Goal: Task Accomplishment & Management: Manage account settings

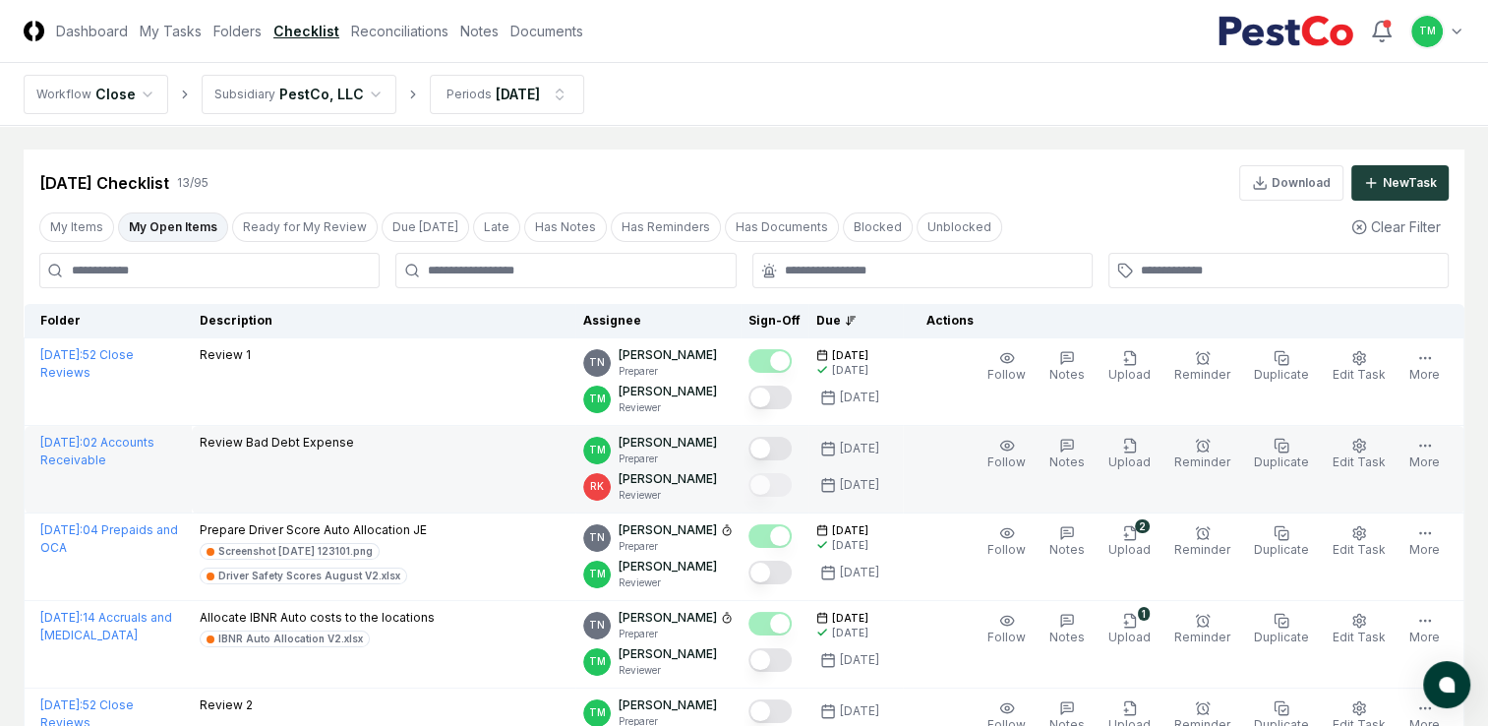
drag, startPoint x: 790, startPoint y: 392, endPoint x: 734, endPoint y: 470, distance: 95.8
click at [790, 392] on button "Mark complete" at bounding box center [770, 398] width 43 height 24
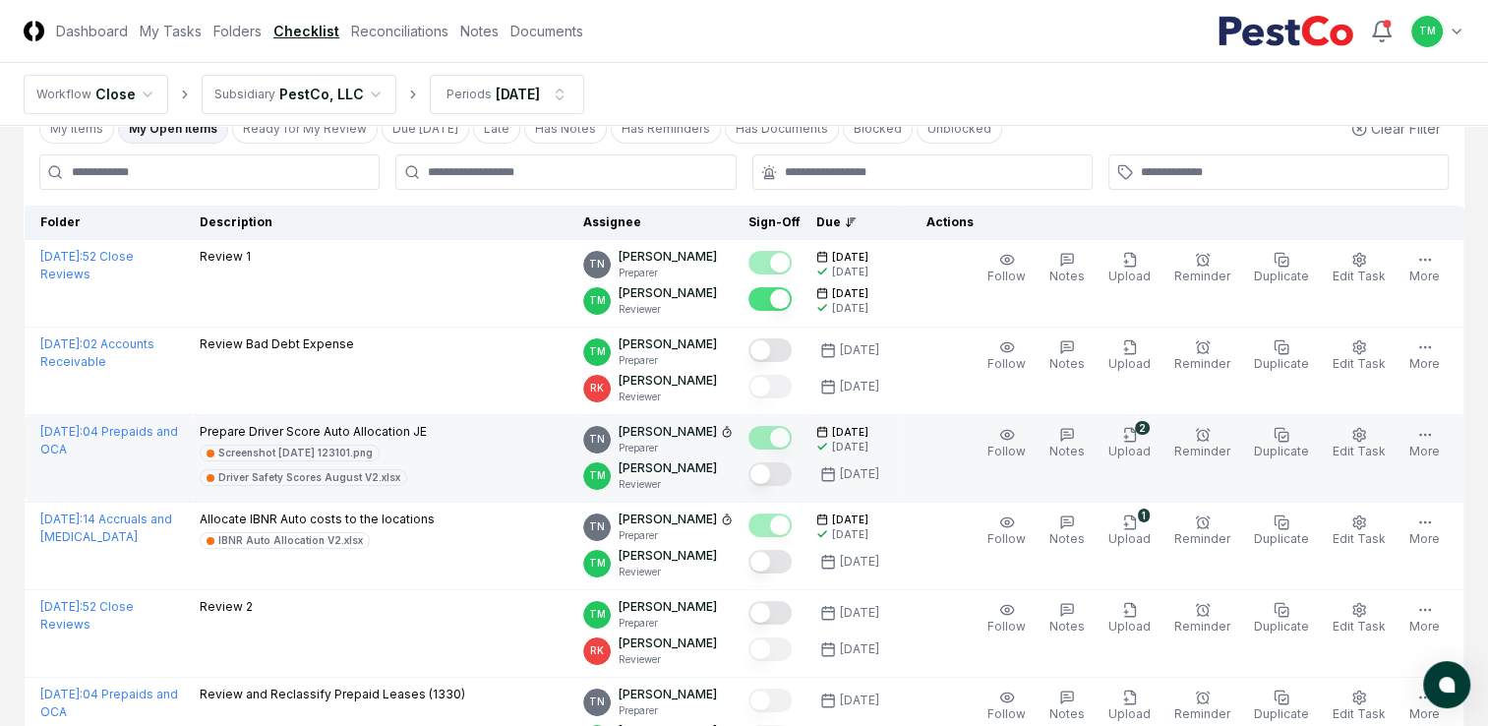
click at [792, 470] on button "Mark complete" at bounding box center [770, 474] width 43 height 24
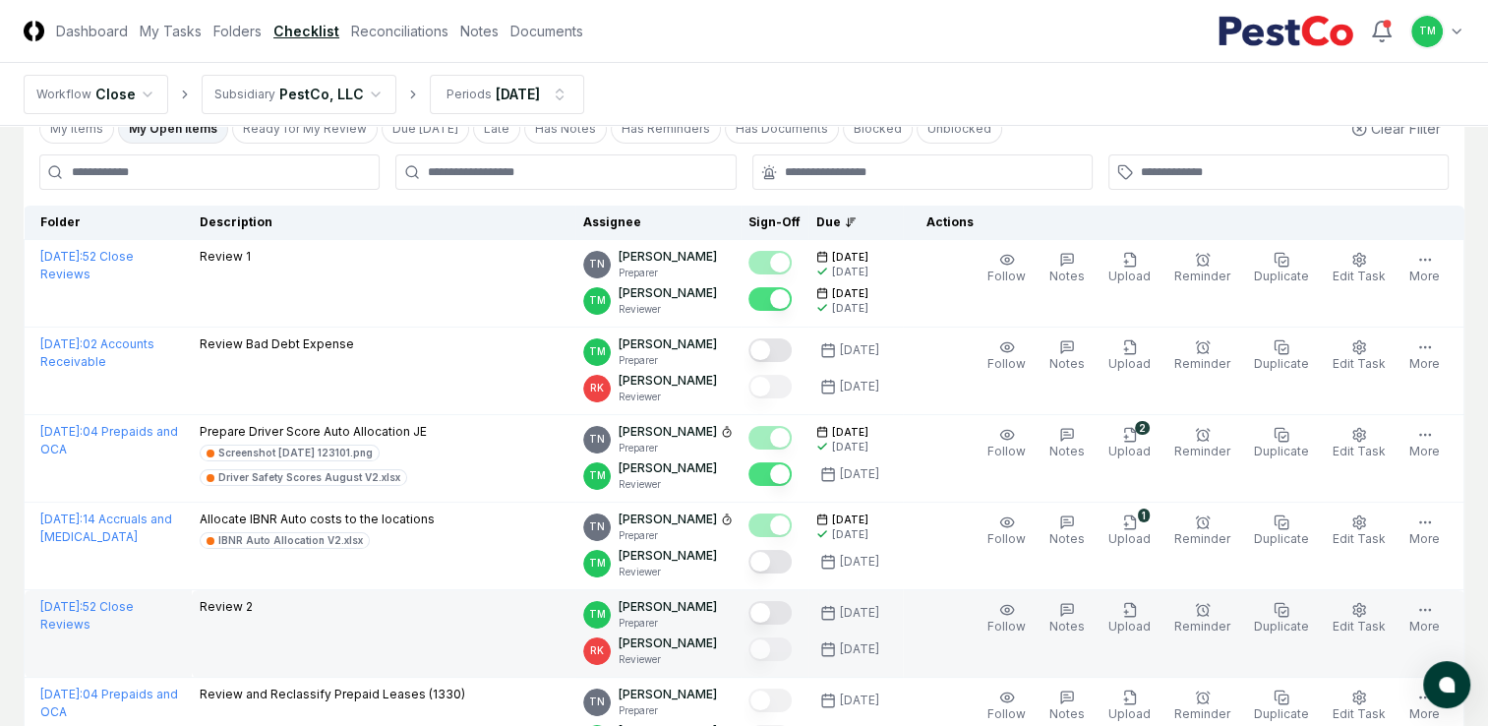
drag, startPoint x: 797, startPoint y: 563, endPoint x: 712, endPoint y: 638, distance: 113.5
click at [792, 562] on button "Mark complete" at bounding box center [770, 562] width 43 height 24
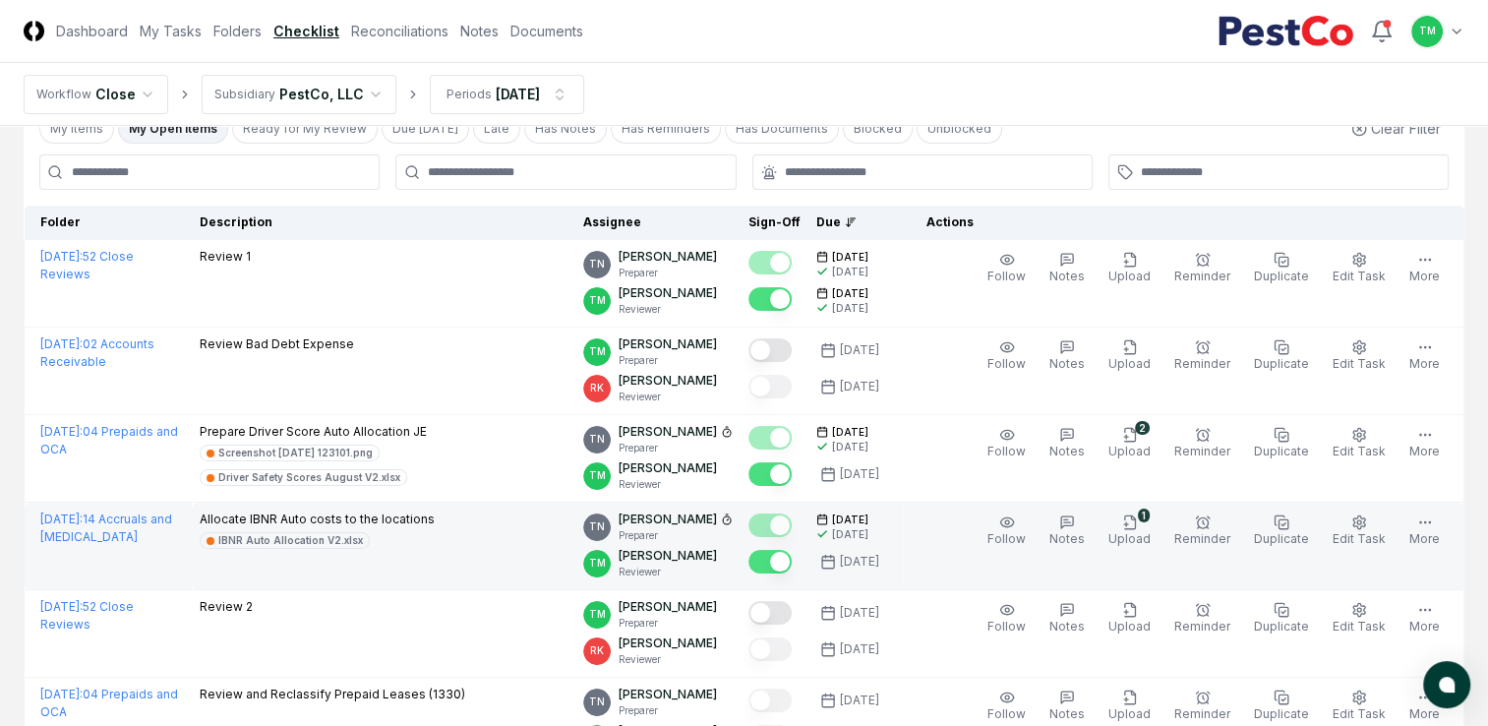
scroll to position [197, 0]
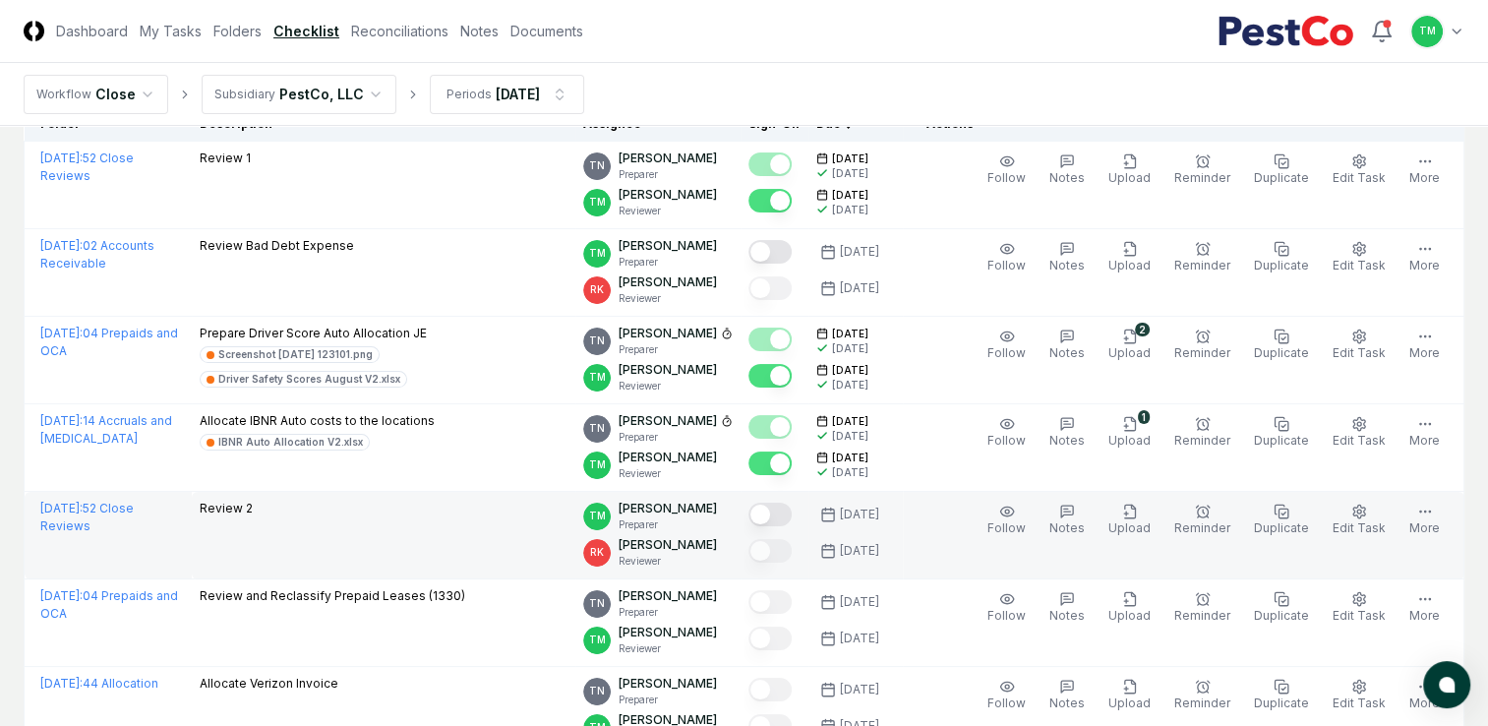
click at [792, 518] on button "Mark complete" at bounding box center [770, 515] width 43 height 24
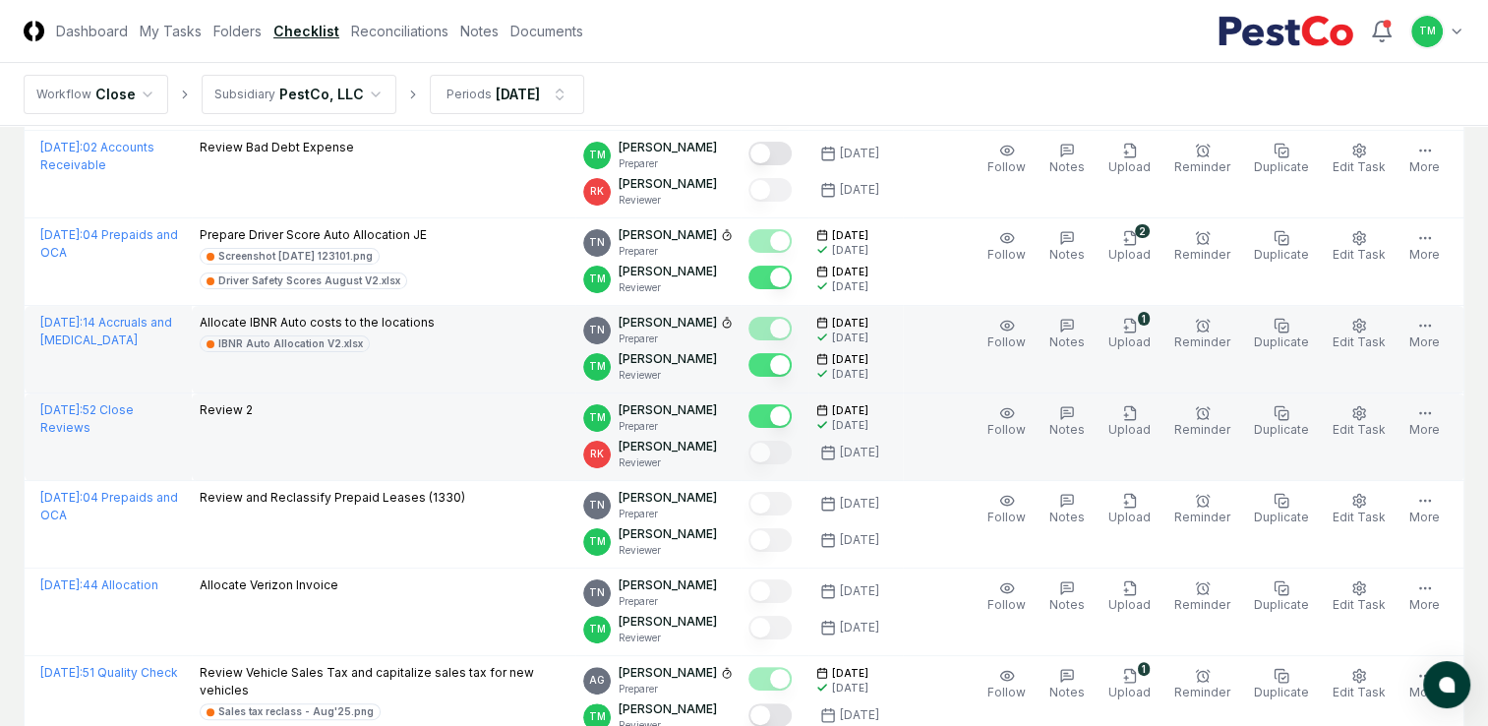
scroll to position [590, 0]
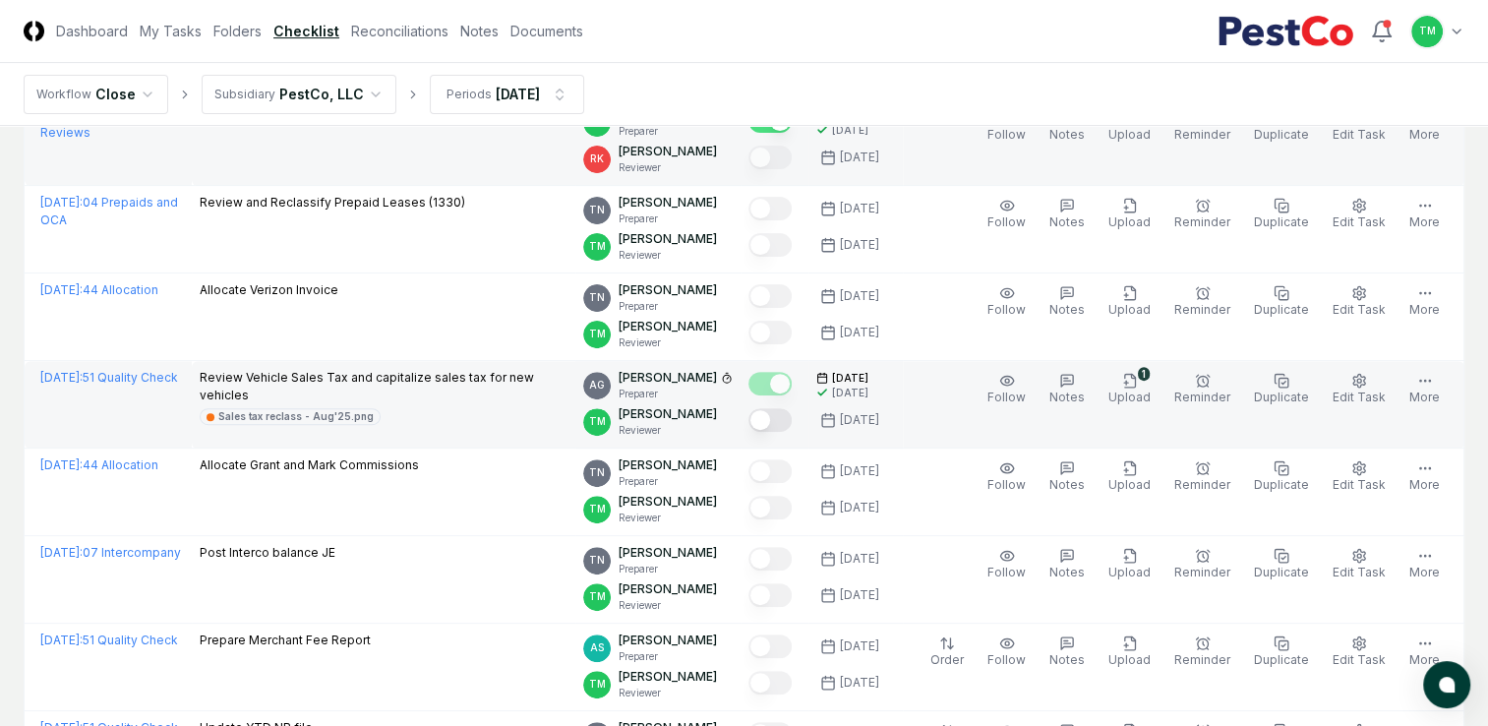
click at [792, 420] on button "Mark complete" at bounding box center [770, 420] width 43 height 24
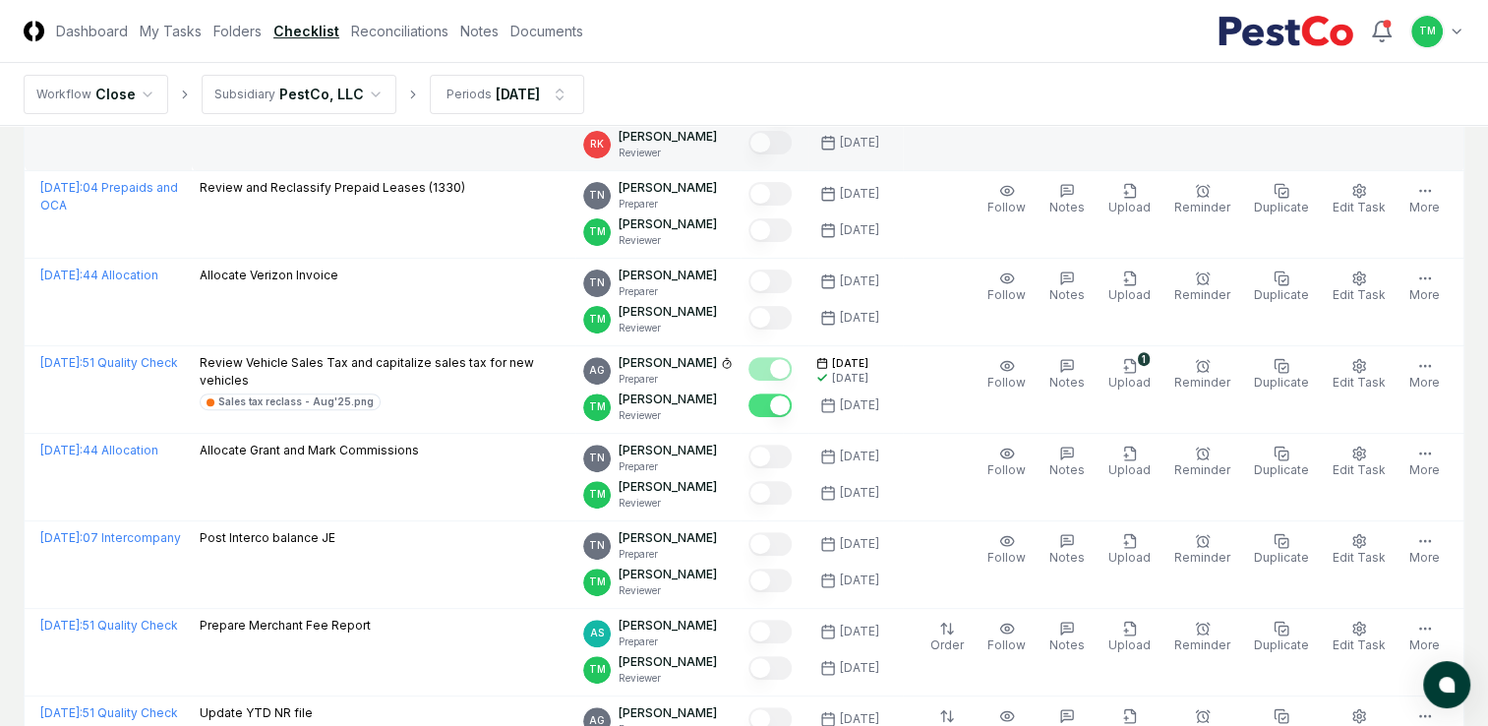
scroll to position [492, 0]
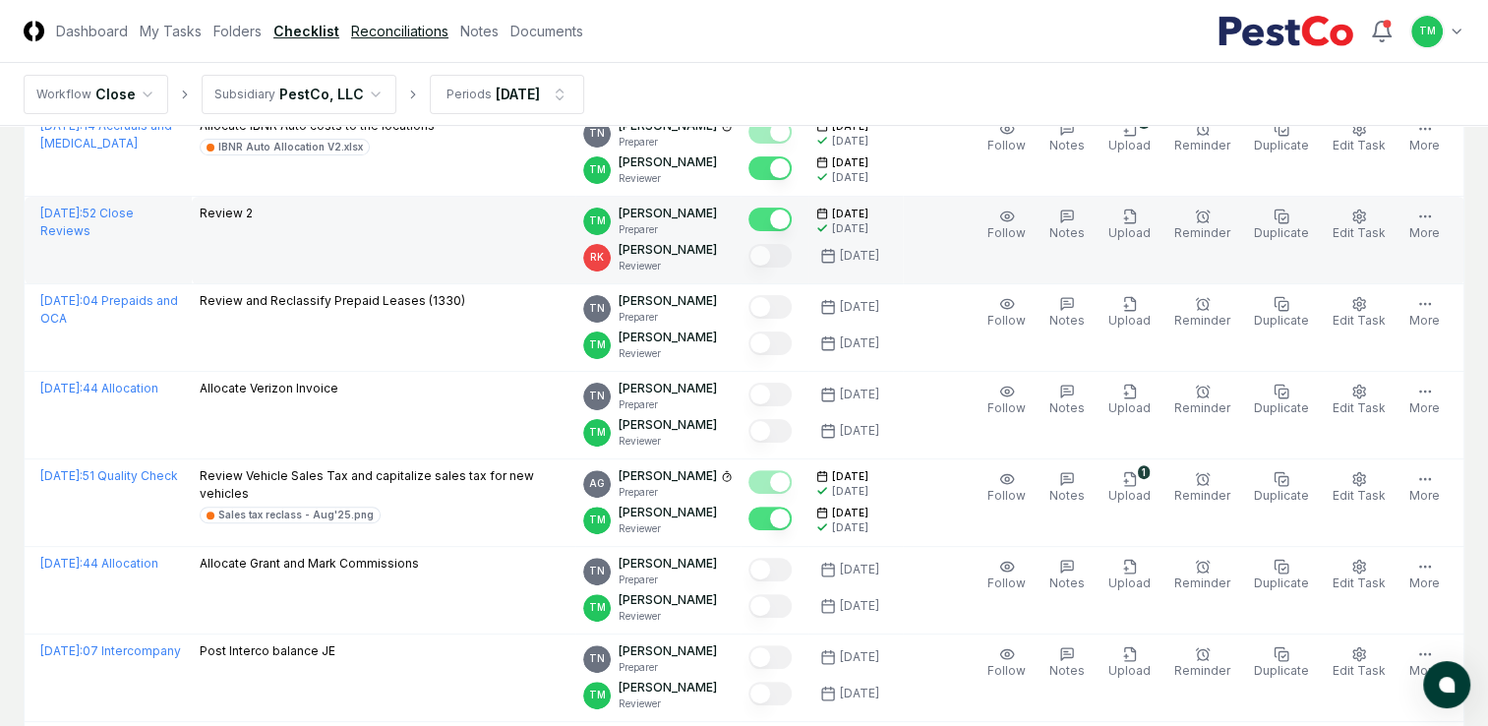
click at [373, 35] on link "Reconciliations" at bounding box center [399, 31] width 97 height 21
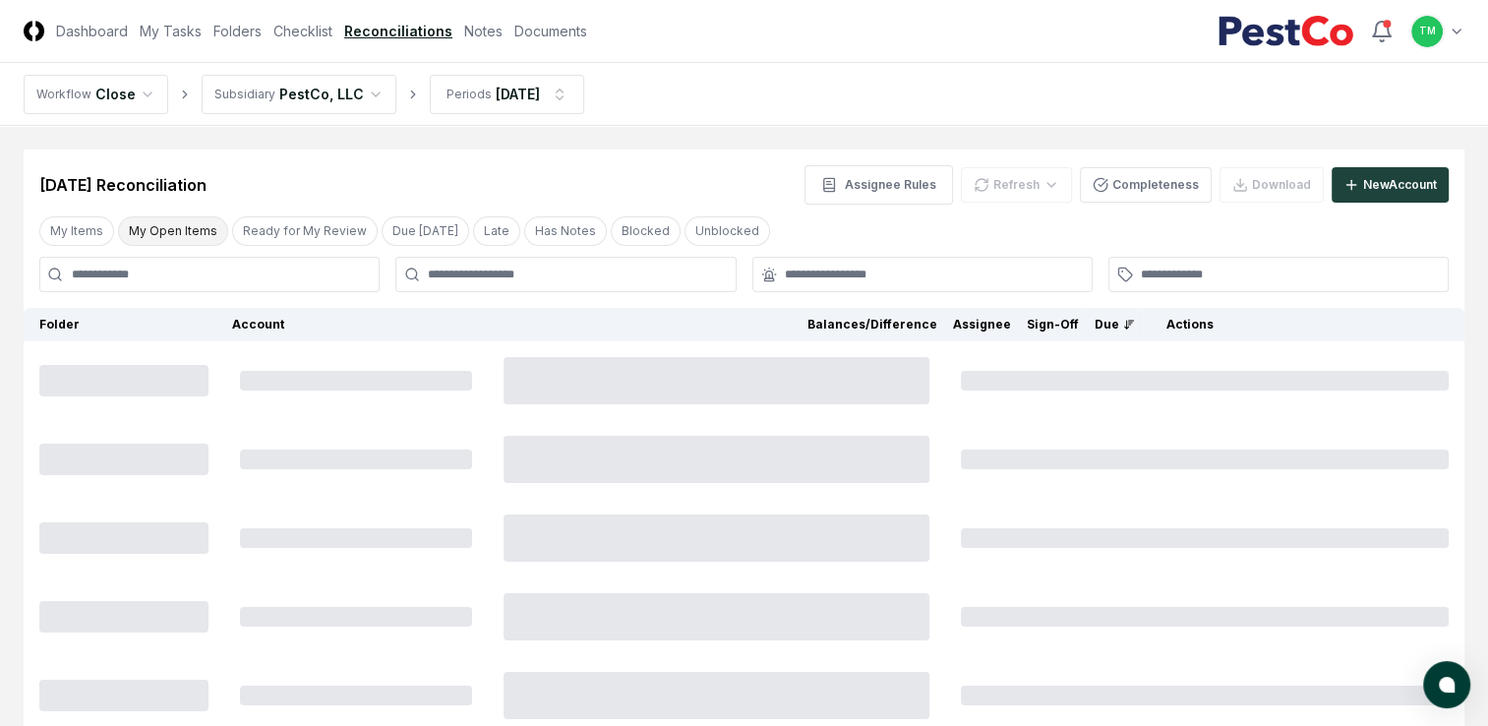
click at [169, 232] on button "My Open Items" at bounding box center [173, 231] width 110 height 30
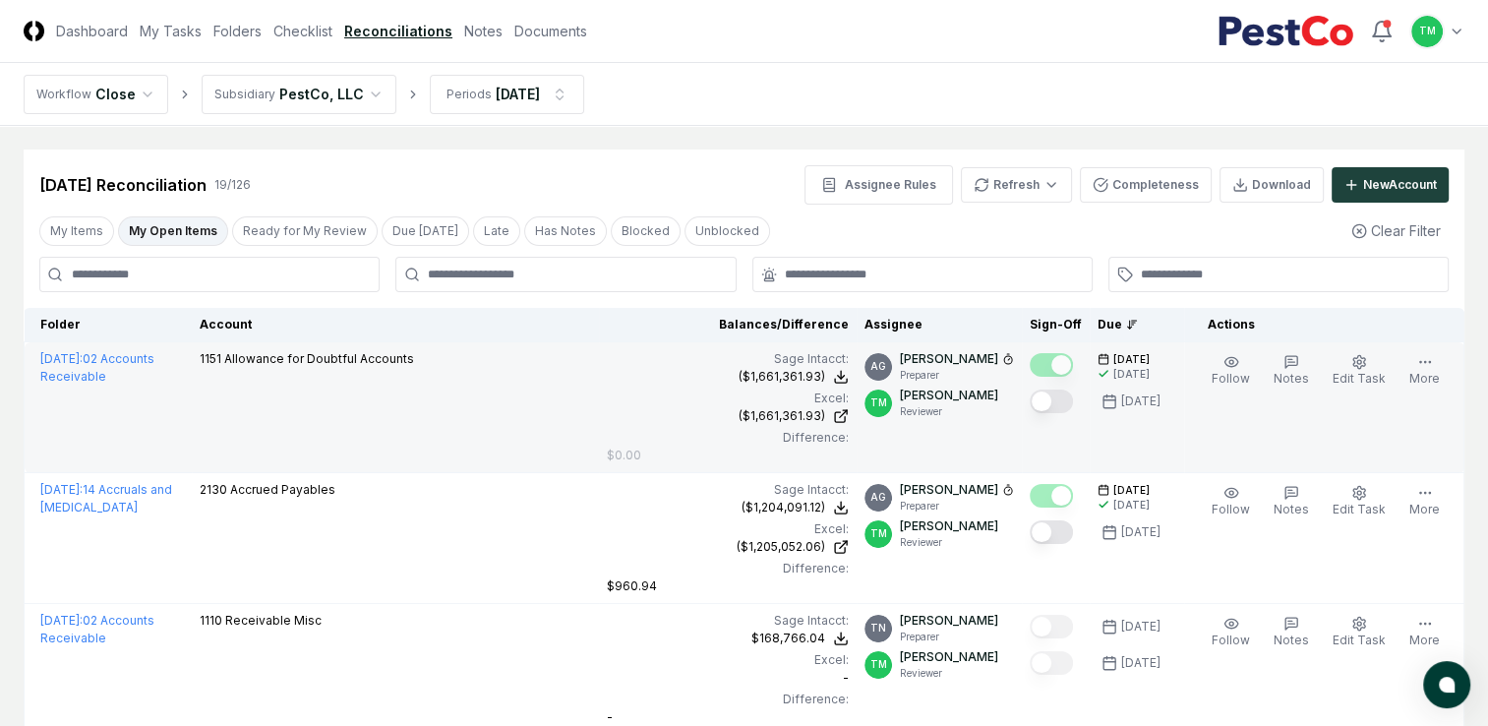
click at [1065, 398] on button "Mark complete" at bounding box center [1051, 402] width 43 height 24
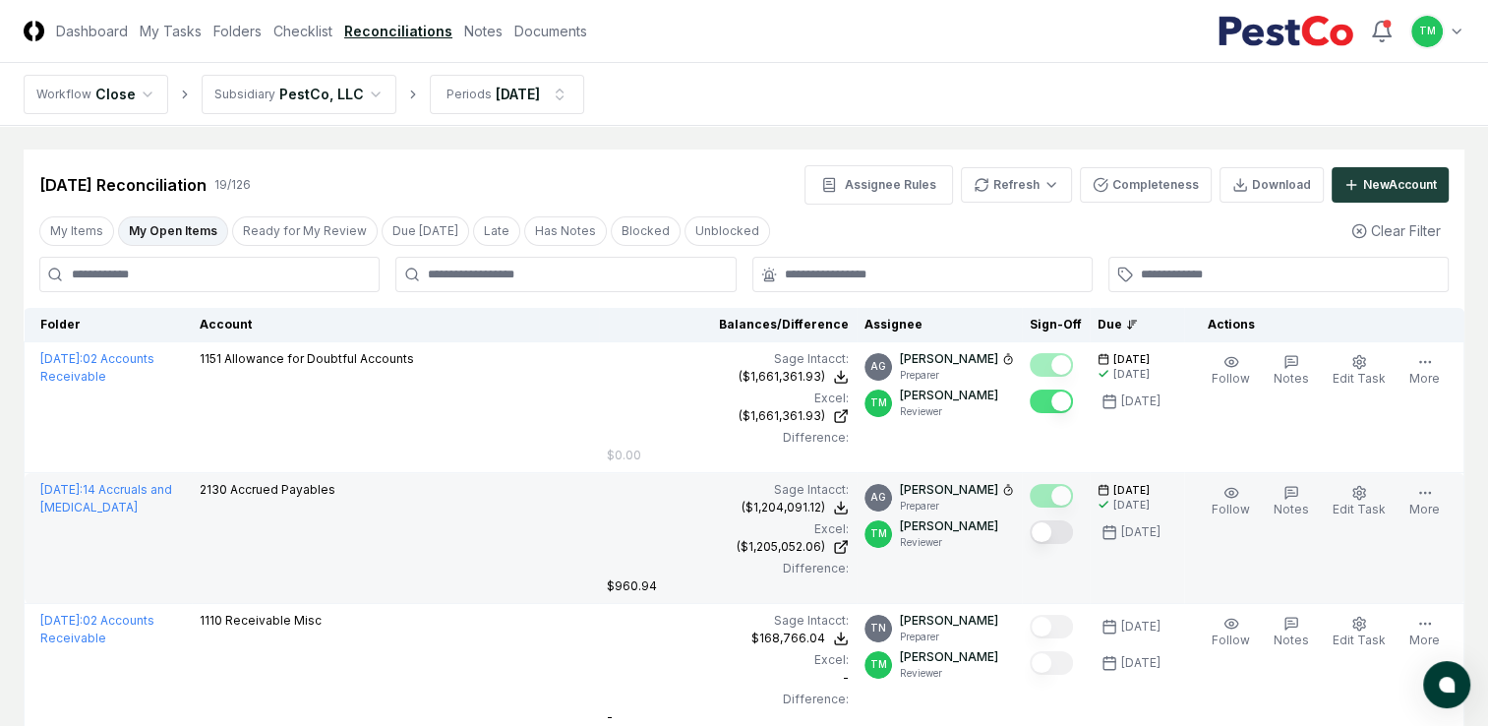
click at [1073, 532] on button "Mark complete" at bounding box center [1051, 532] width 43 height 24
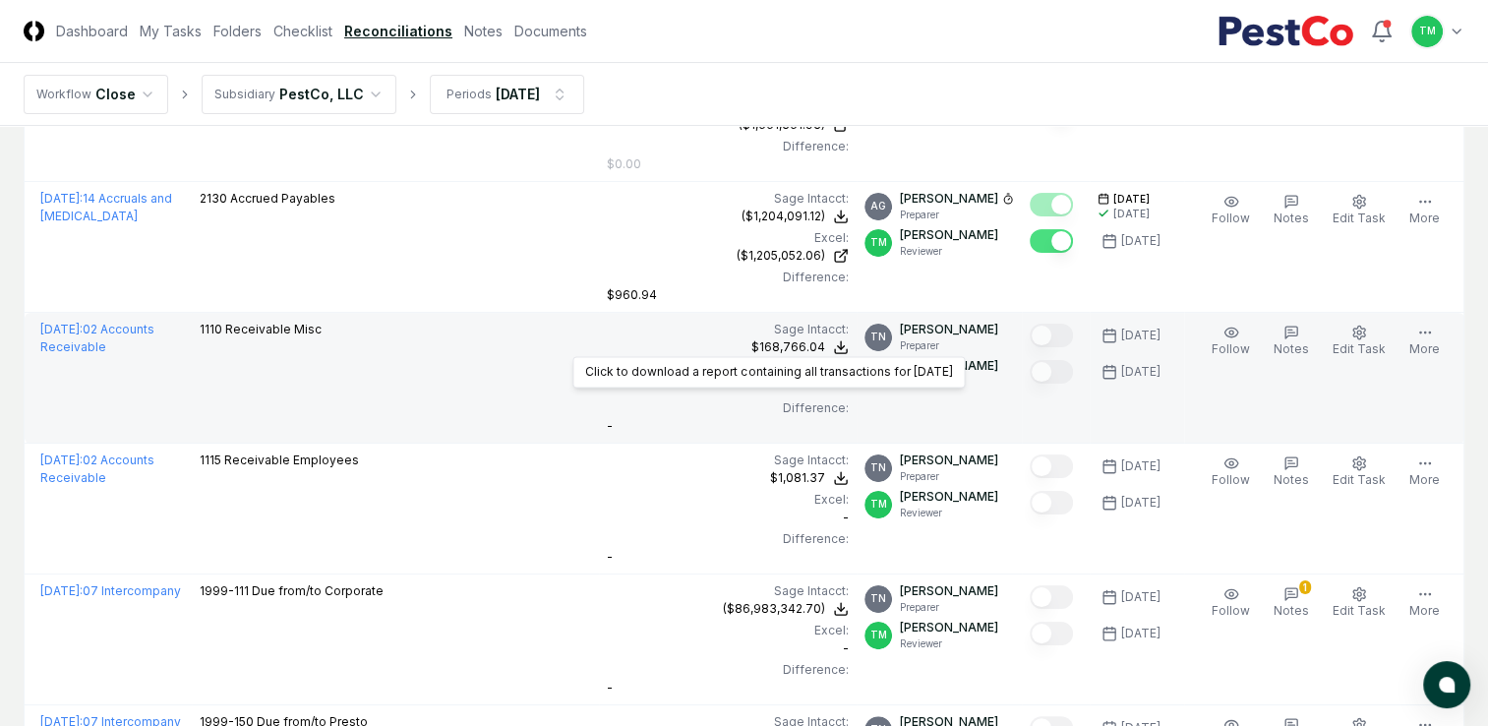
scroll to position [295, 0]
